Goal: Use online tool/utility: Utilize a website feature to perform a specific function

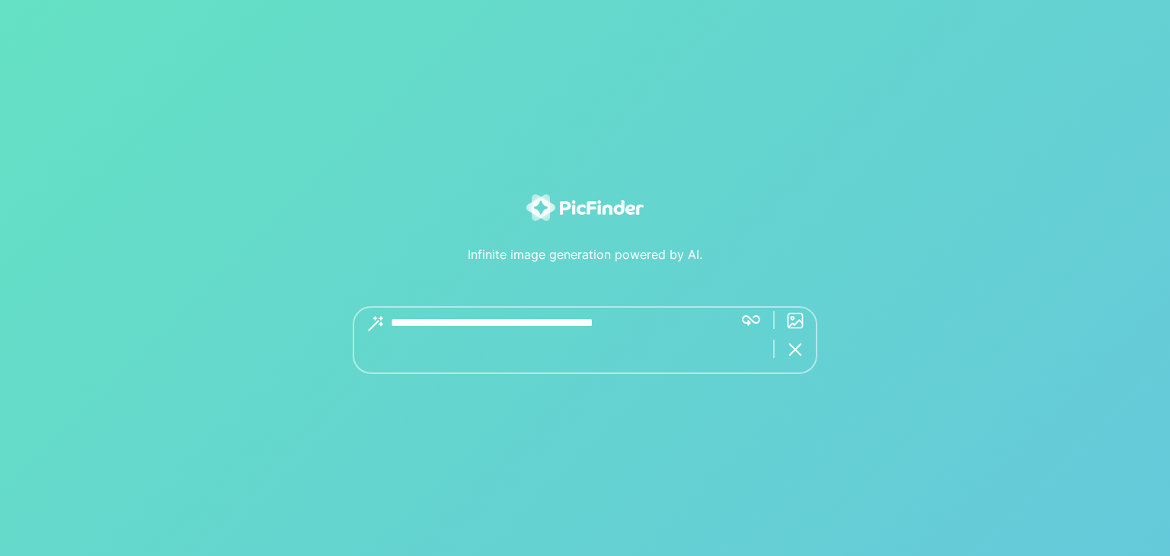
click at [531, 318] on textarea at bounding box center [556, 340] width 331 height 68
type textarea "**********"
